Goal: Navigation & Orientation: Find specific page/section

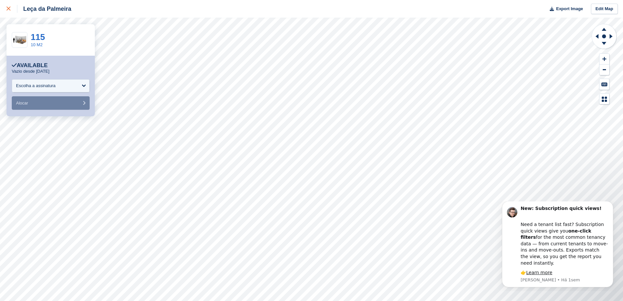
click at [12, 7] on div at bounding box center [12, 9] width 11 height 8
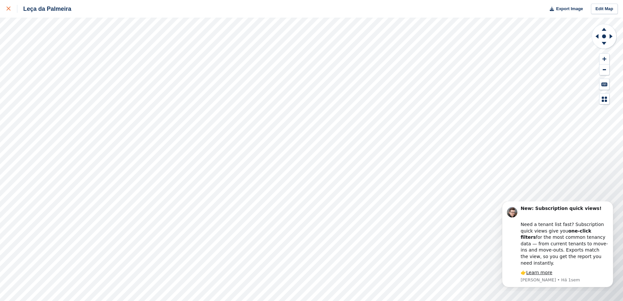
click at [10, 10] on icon at bounding box center [9, 9] width 4 height 4
